Goal: Task Accomplishment & Management: Use online tool/utility

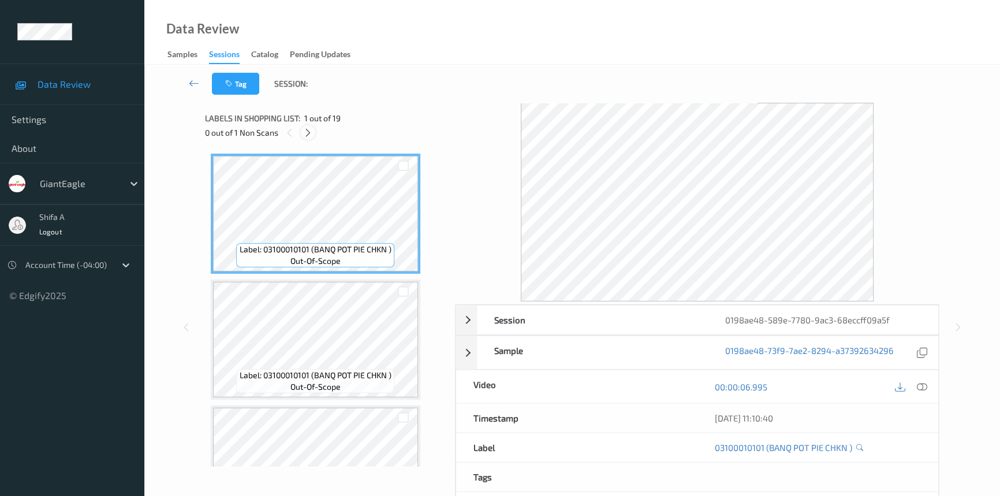
click at [306, 130] on icon at bounding box center [308, 133] width 10 height 10
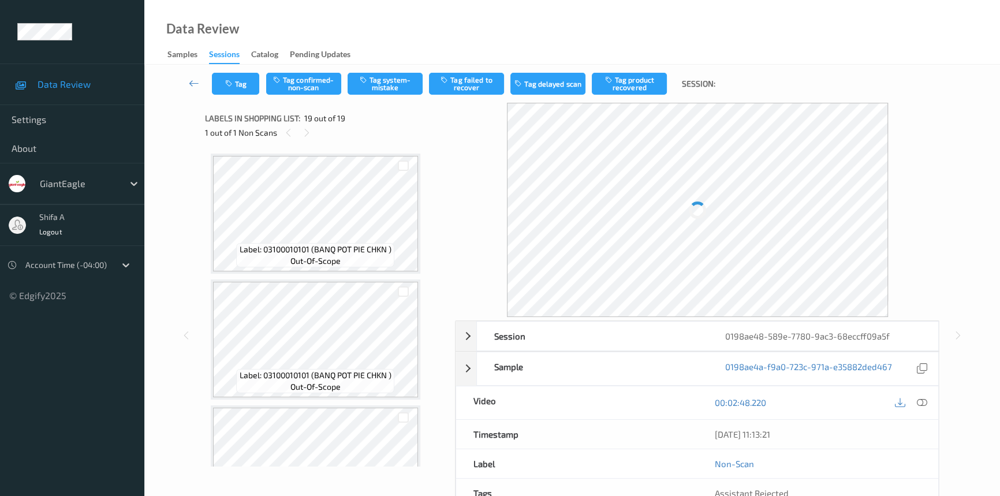
scroll to position [2070, 0]
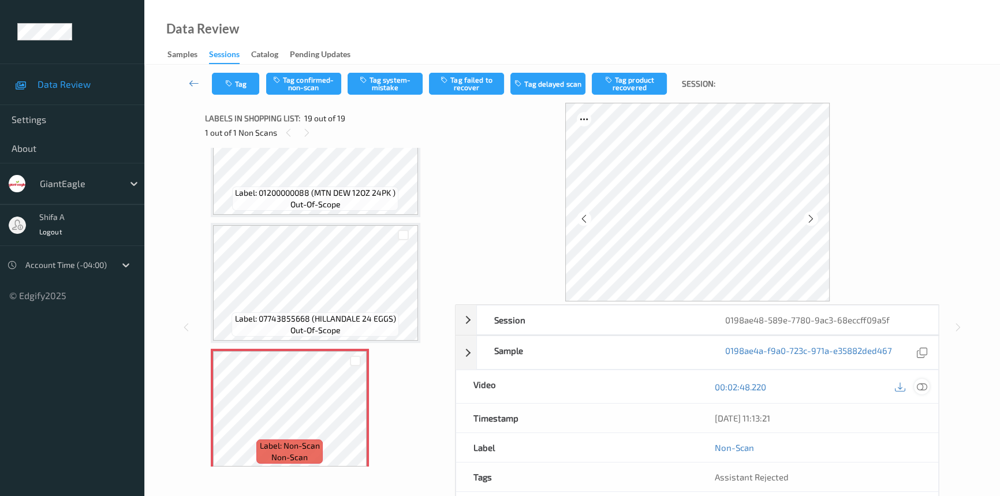
click at [926, 384] on icon at bounding box center [922, 387] width 10 height 10
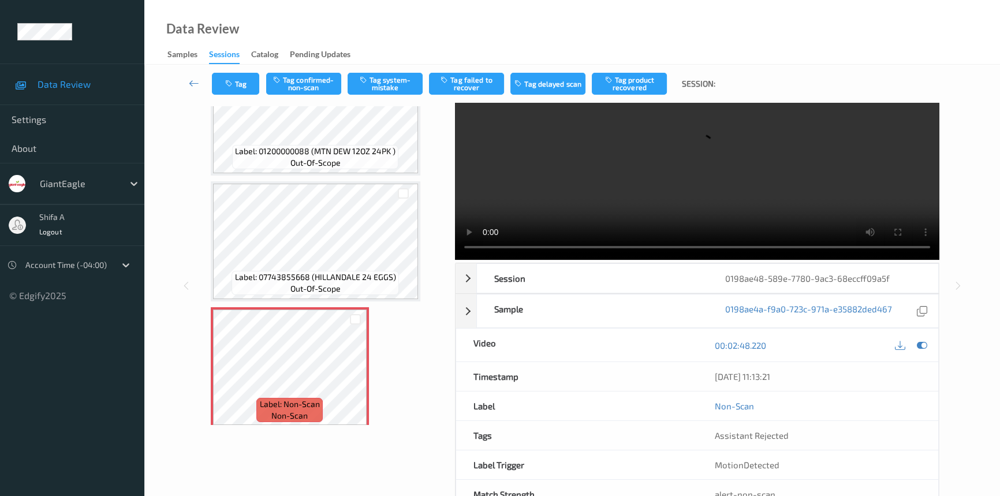
scroll to position [78, 0]
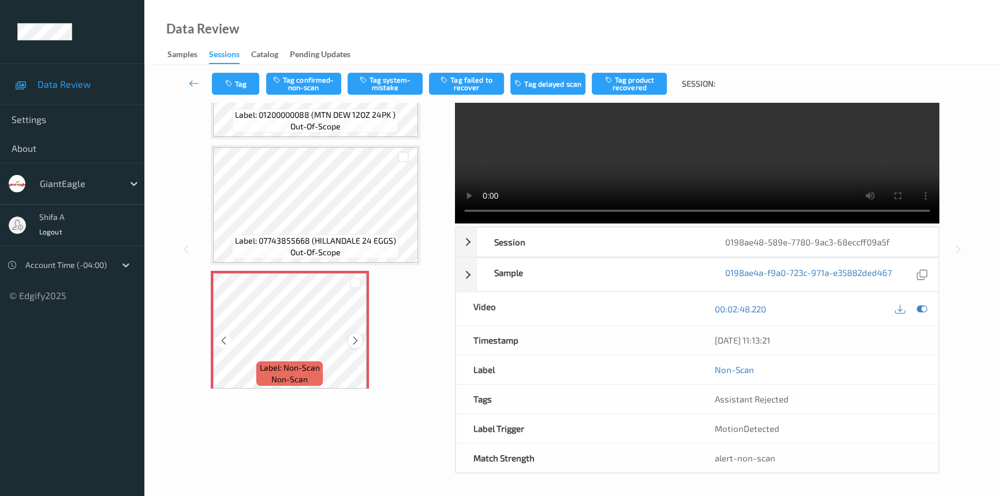
click at [352, 335] on icon at bounding box center [355, 340] width 10 height 10
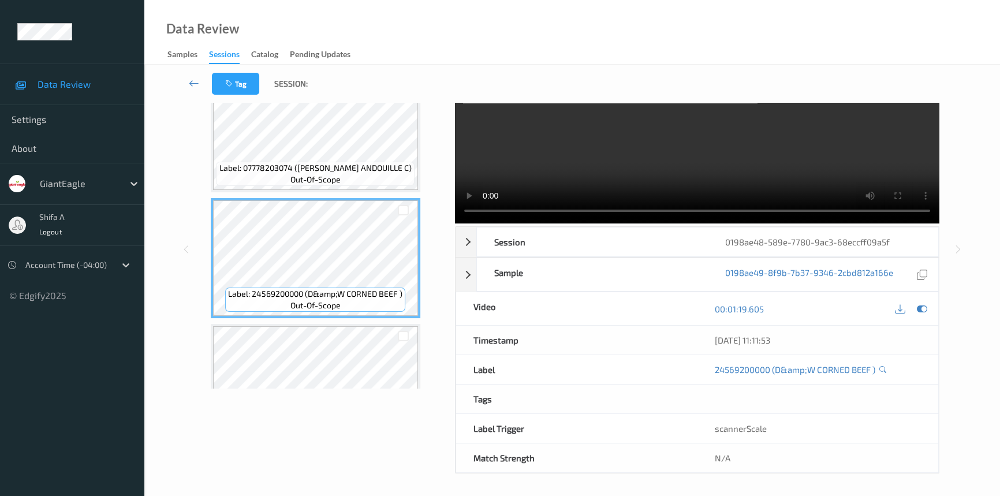
scroll to position [0, 0]
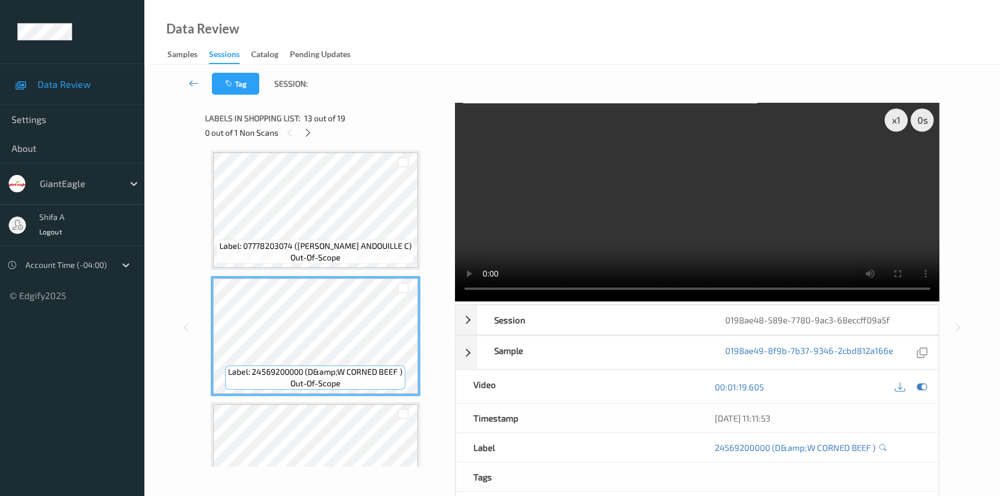
click at [797, 231] on video at bounding box center [697, 202] width 484 height 199
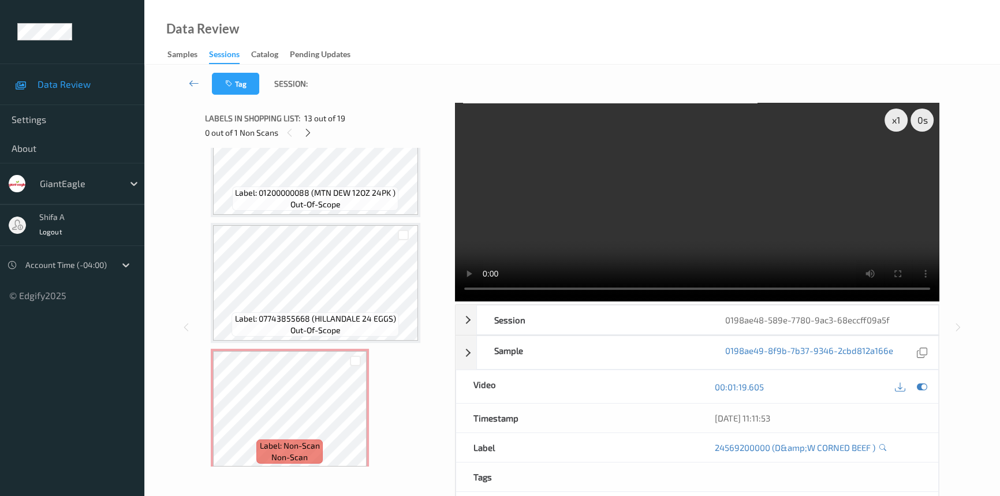
scroll to position [1999, 0]
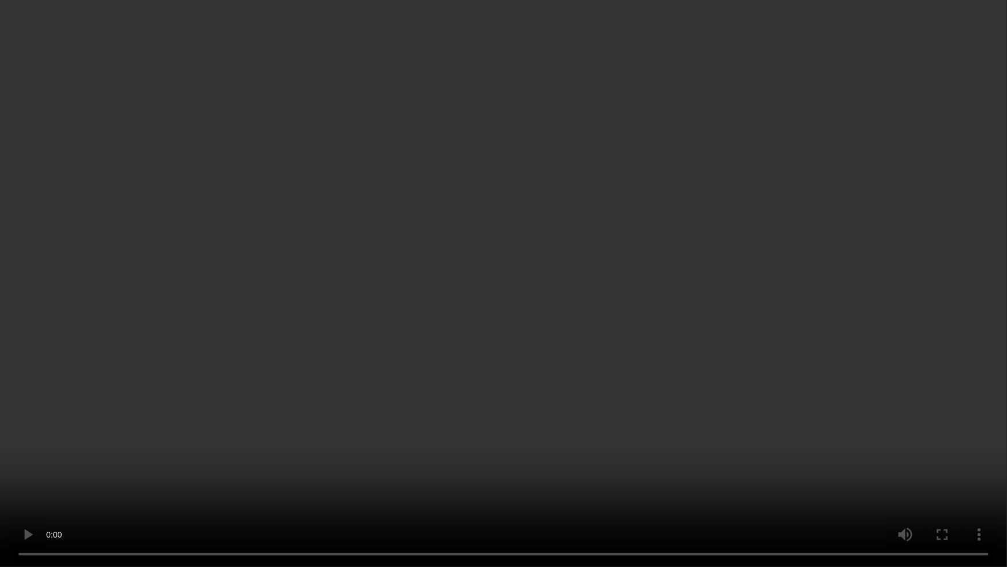
click at [779, 307] on video at bounding box center [503, 283] width 1007 height 567
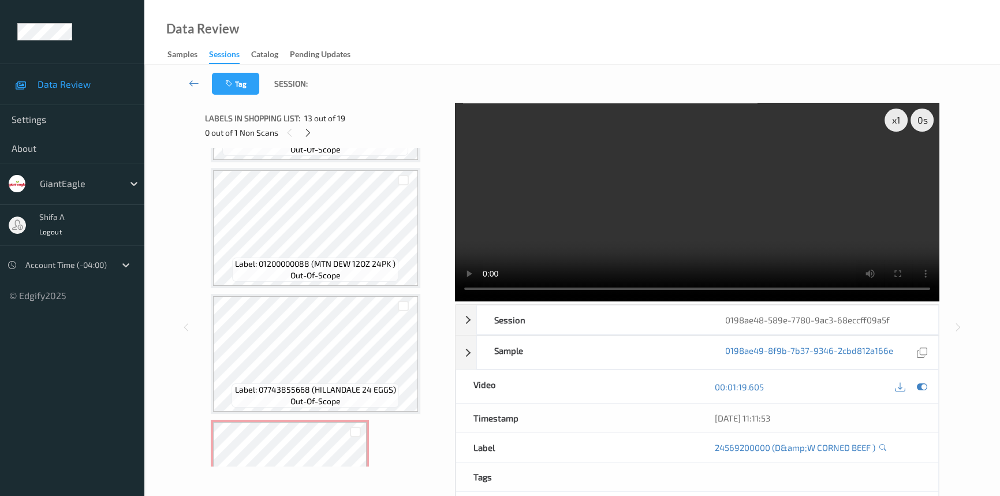
click at [780, 192] on video at bounding box center [697, 202] width 484 height 199
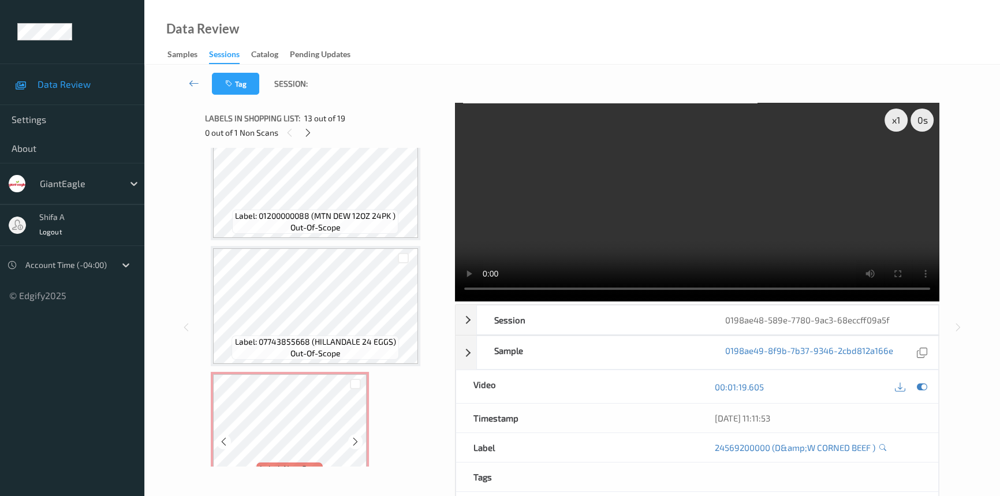
scroll to position [2070, 0]
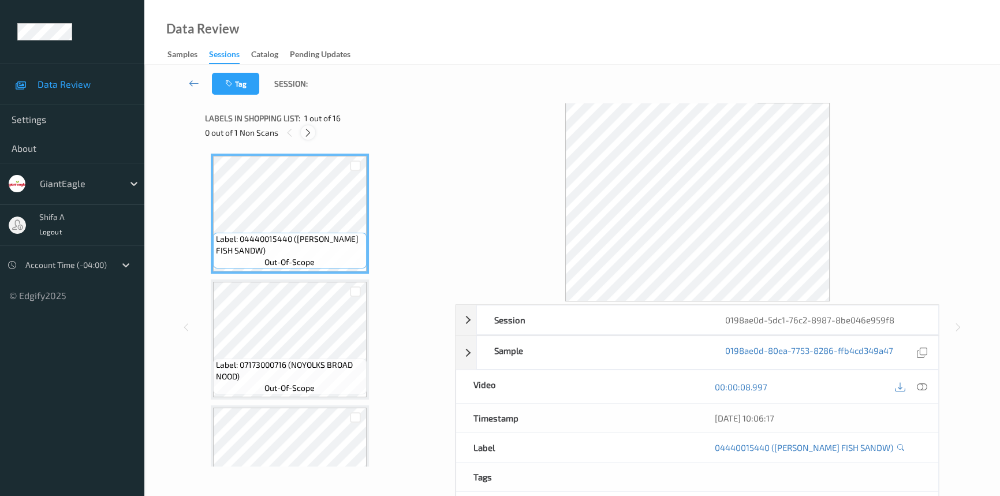
click at [311, 133] on icon at bounding box center [308, 133] width 10 height 10
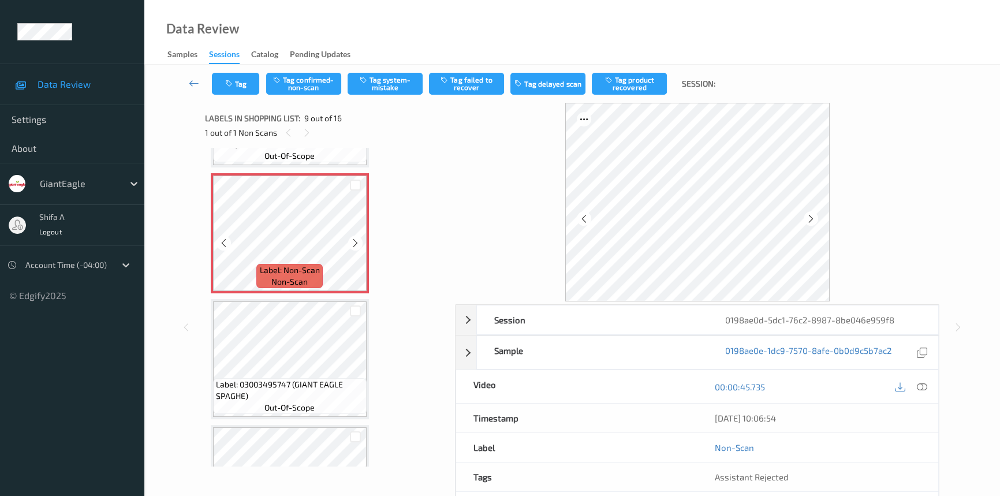
scroll to position [988, 0]
click at [925, 387] on icon at bounding box center [922, 387] width 10 height 10
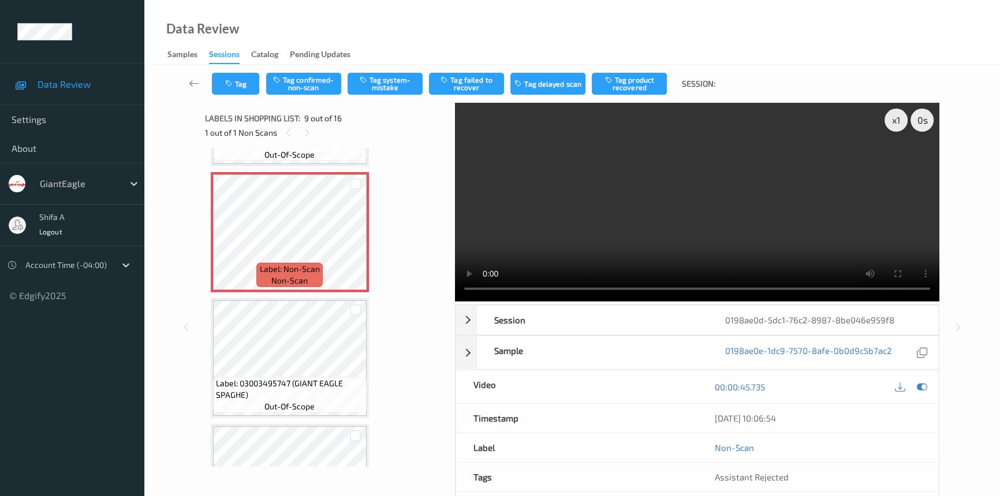
click at [775, 207] on video at bounding box center [697, 202] width 484 height 199
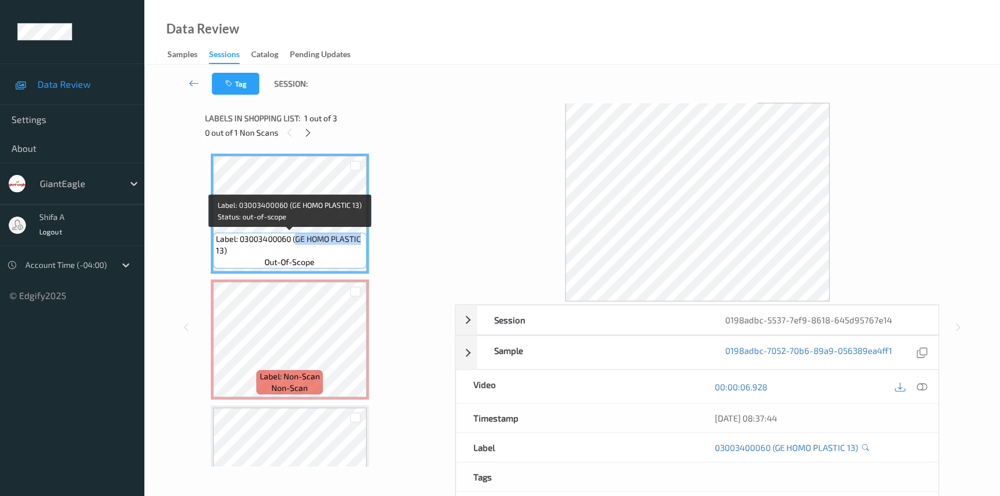
drag, startPoint x: 294, startPoint y: 235, endPoint x: 364, endPoint y: 238, distance: 69.3
click at [364, 238] on div "Label: 03003400060 (GE HOMO PLASTIC 13) out-of-scope" at bounding box center [290, 251] width 154 height 36
copy span "GE HOMO PLASTIC"
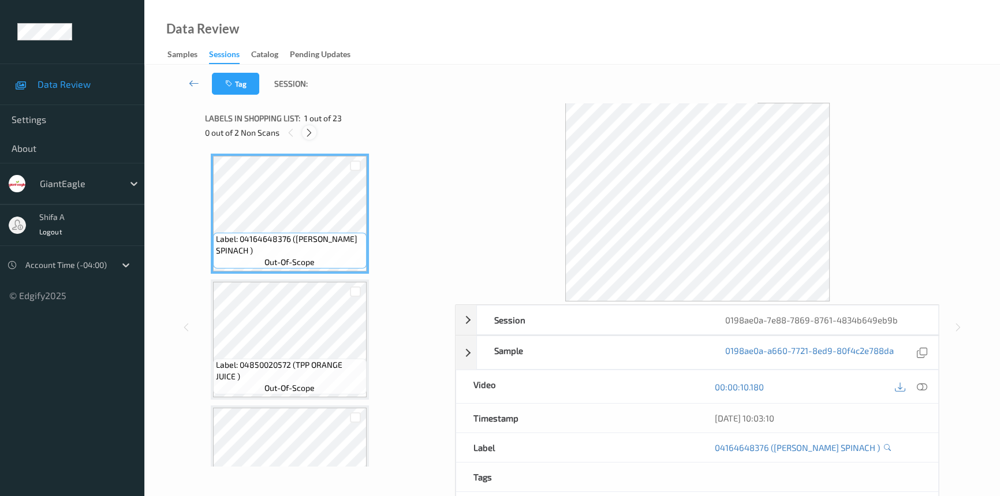
click at [314, 132] on icon at bounding box center [309, 133] width 10 height 10
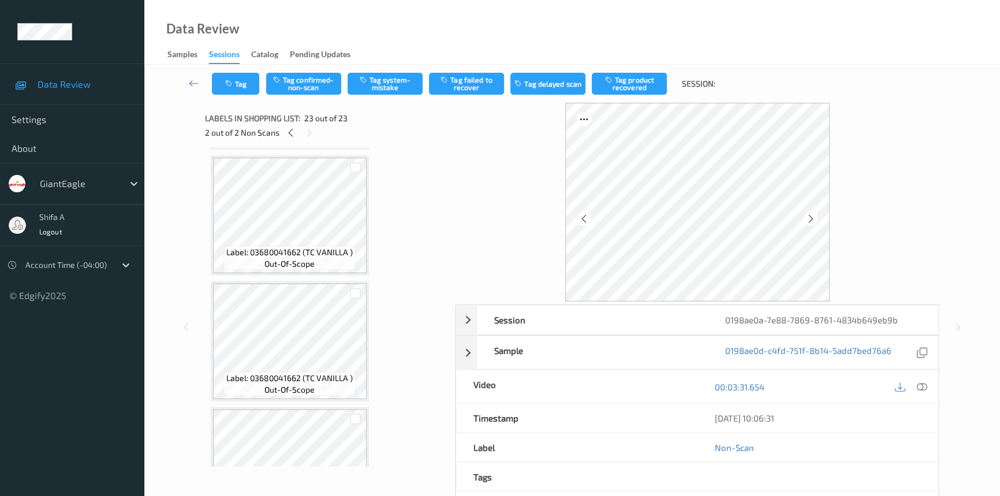
scroll to position [629, 0]
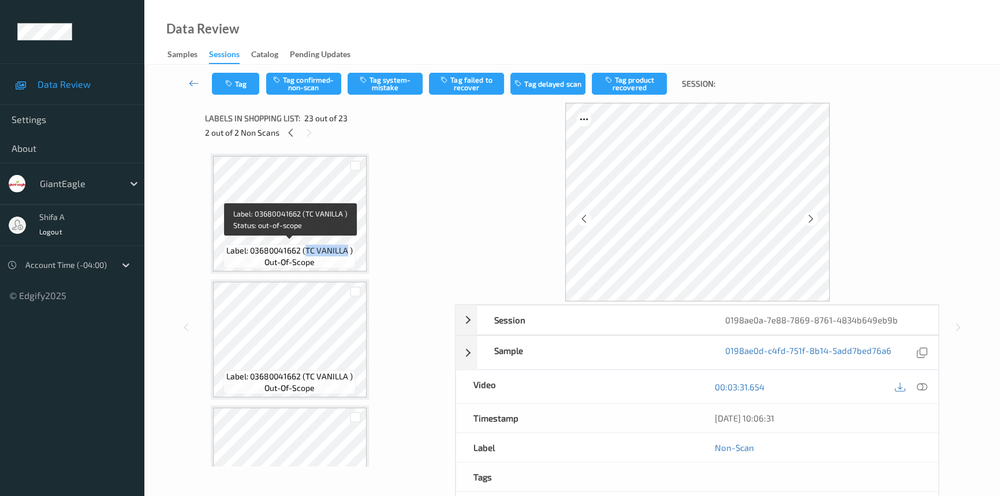
drag, startPoint x: 308, startPoint y: 246, endPoint x: 346, endPoint y: 246, distance: 38.7
click at [346, 246] on span "Label: 03680041662 (TC VANILLA )" at bounding box center [289, 251] width 126 height 12
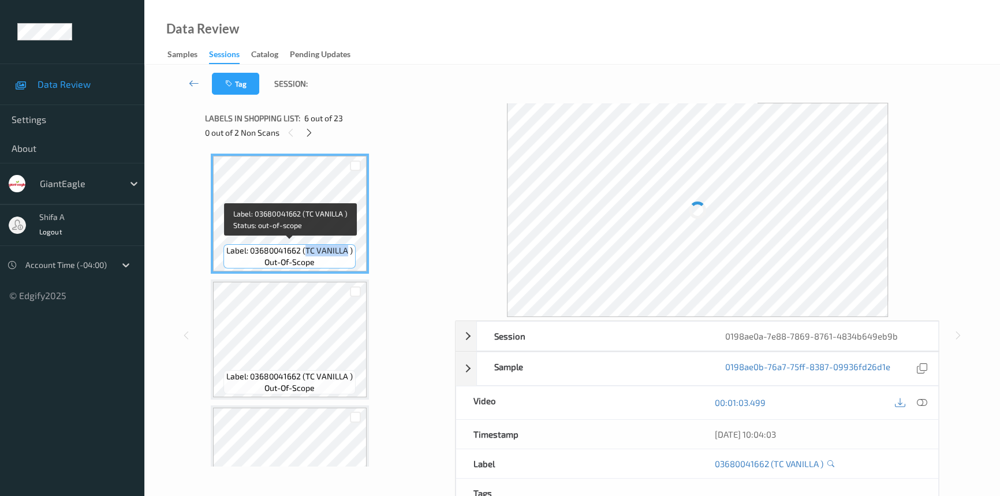
copy span "TC VANILLA"
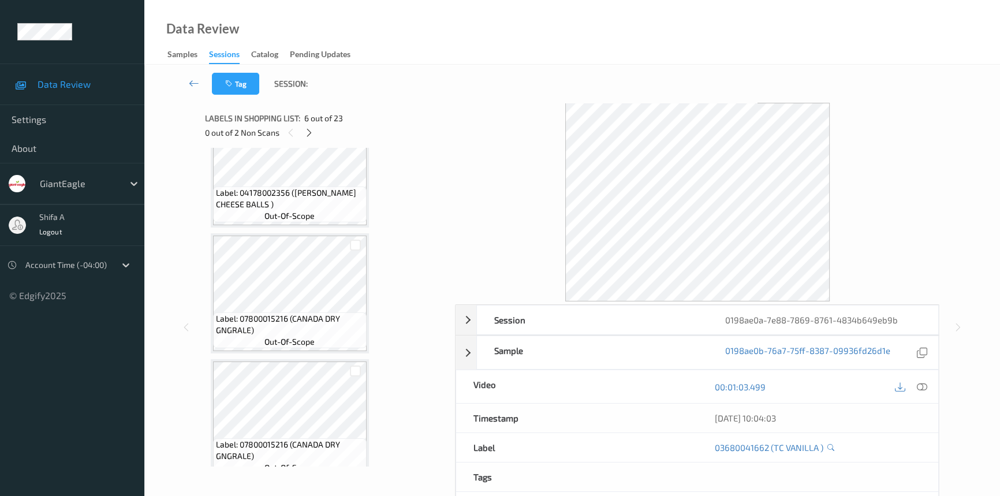
scroll to position [2204, 0]
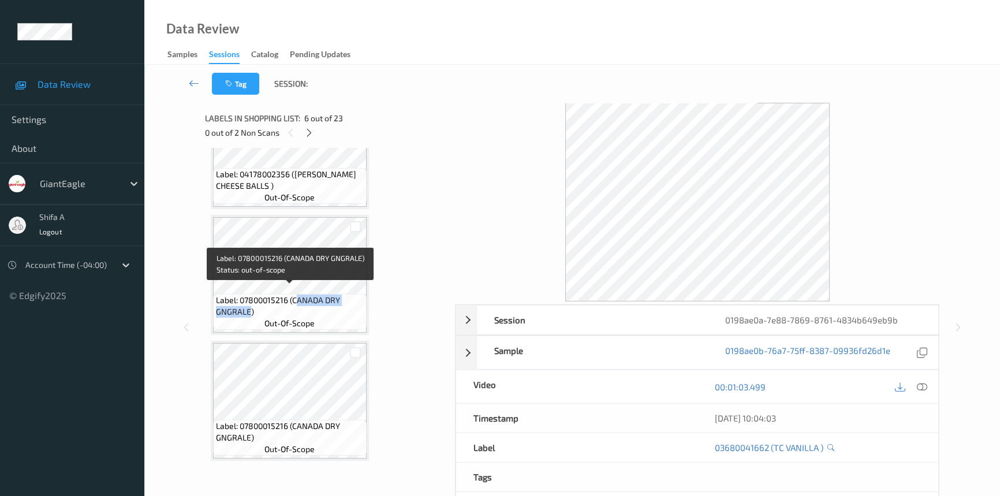
drag, startPoint x: 294, startPoint y: 291, endPoint x: 248, endPoint y: 301, distance: 46.8
click at [248, 301] on span "Label: 07800015216 (CANADA DRY GNGRALE)" at bounding box center [290, 305] width 148 height 23
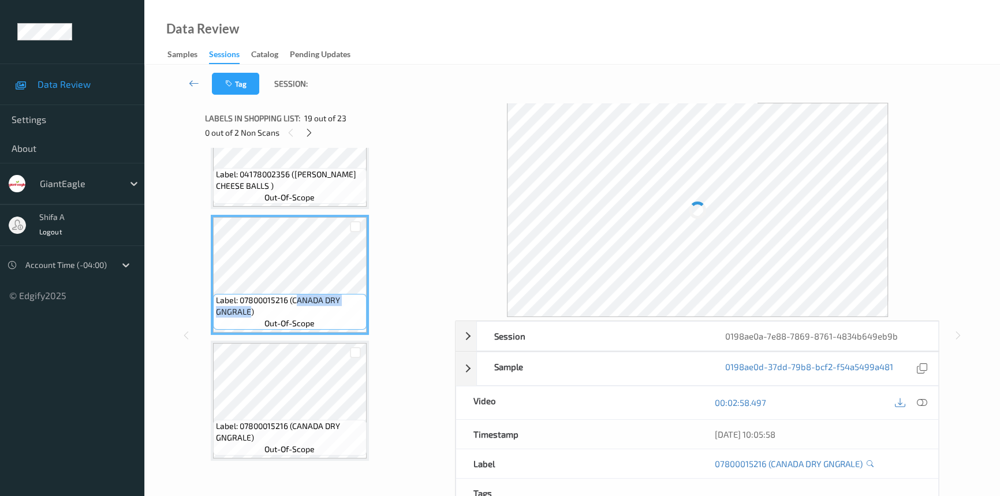
copy span "ANADA DRY GNGRALE"
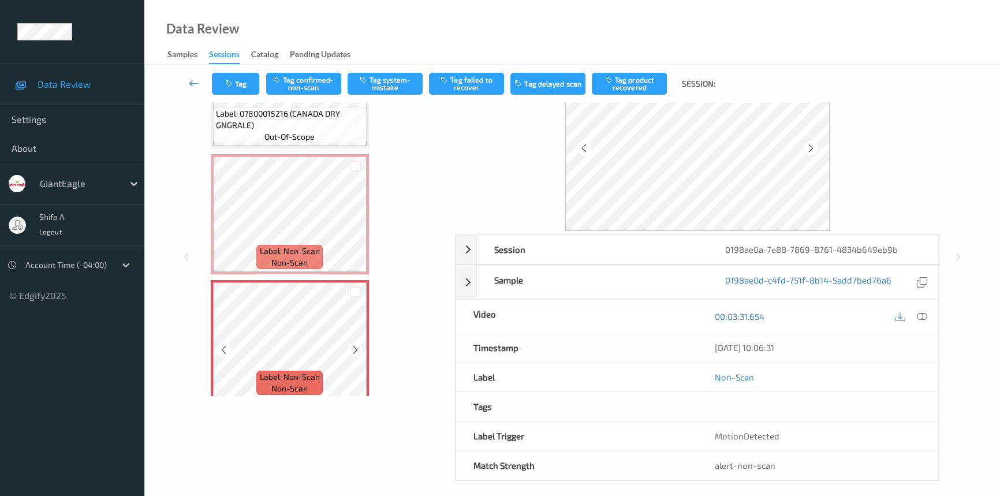
scroll to position [78, 0]
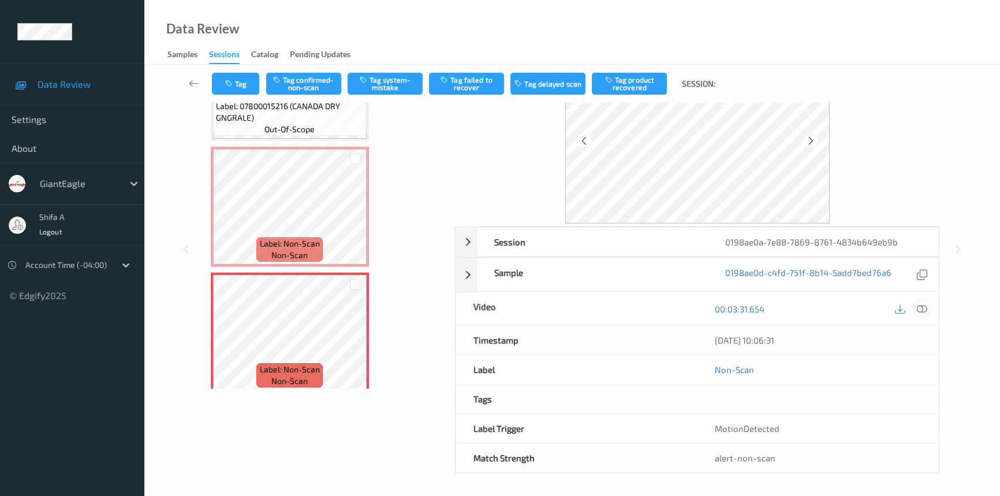
click at [918, 308] on icon at bounding box center [922, 309] width 10 height 10
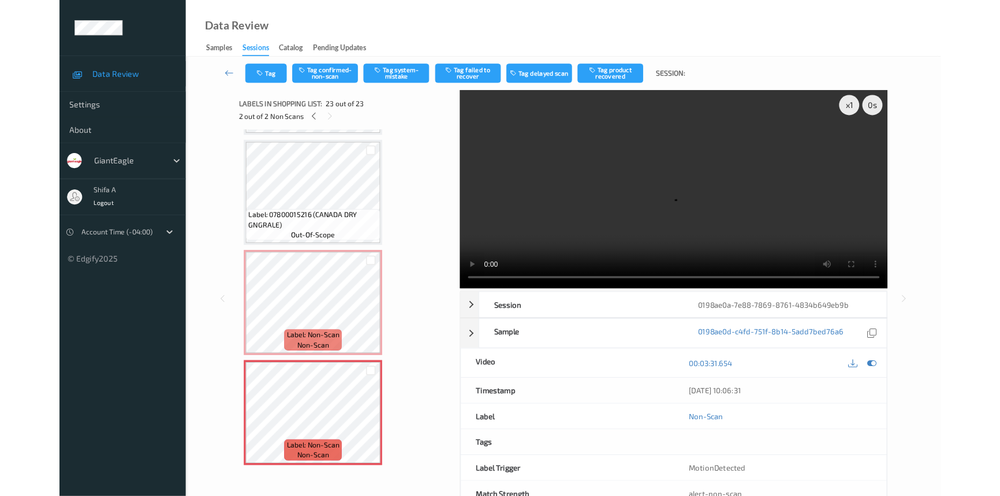
scroll to position [2501, 0]
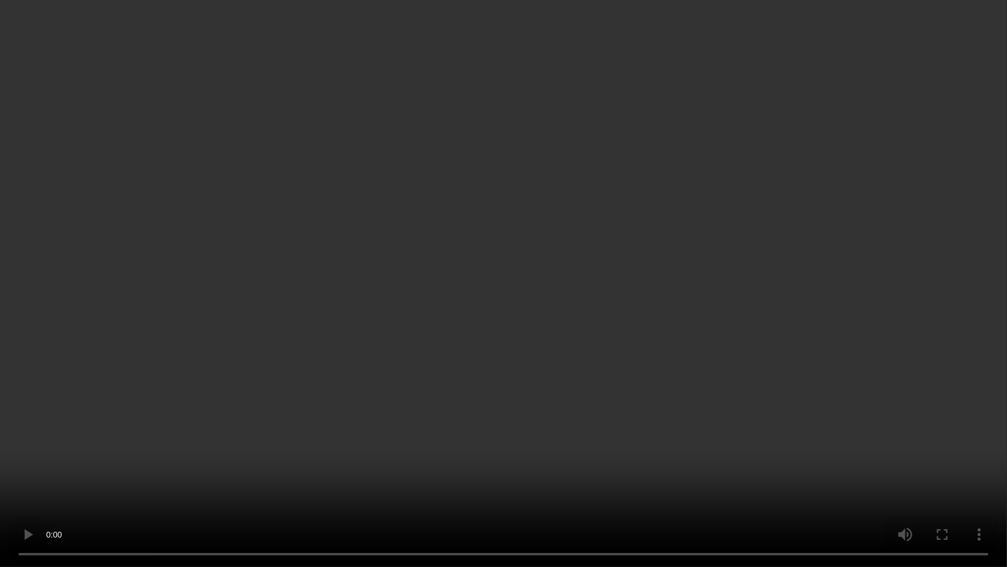
click at [660, 341] on video at bounding box center [503, 283] width 1007 height 567
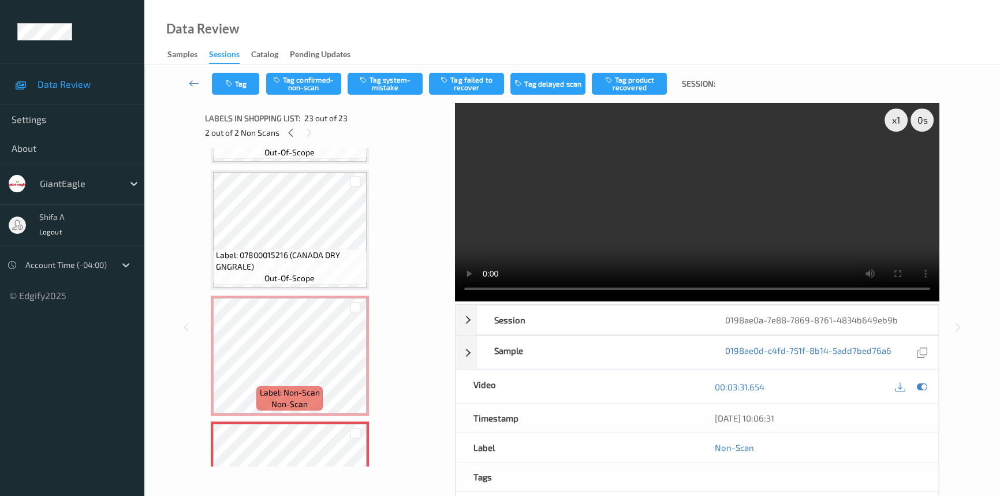
click at [719, 238] on video at bounding box center [697, 202] width 484 height 199
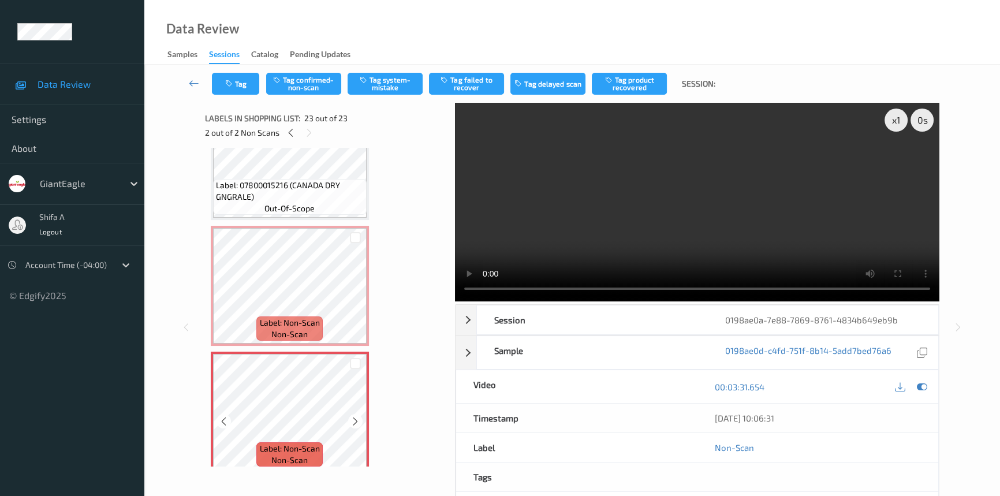
scroll to position [2572, 0]
